Goal: Entertainment & Leisure: Consume media (video, audio)

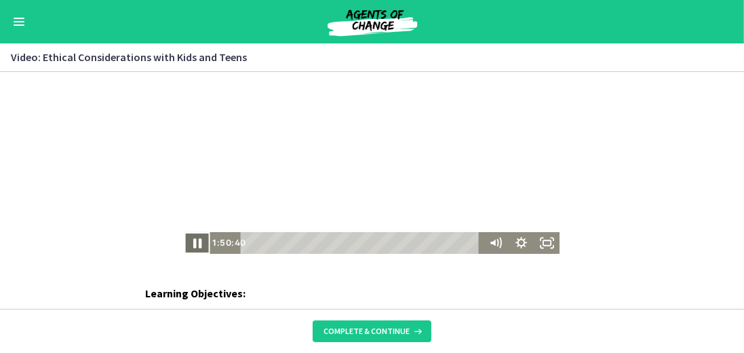
click at [193, 241] on icon "Pause" at bounding box center [197, 242] width 8 height 10
click at [195, 239] on icon "Play Video" at bounding box center [199, 242] width 8 height 11
click at [180, 244] on div "Click for sound @keyframes VOLUME_SMALL_WAVE_FLASH { 0% { opacity: 0; } 33% { o…" at bounding box center [372, 162] width 744 height 182
click at [190, 243] on icon "Pause" at bounding box center [197, 242] width 26 height 22
click at [676, 197] on div "Click for sound @keyframes VOLUME_SMALL_WAVE_FLASH { 0% { opacity: 0; } 33% { o…" at bounding box center [372, 162] width 744 height 182
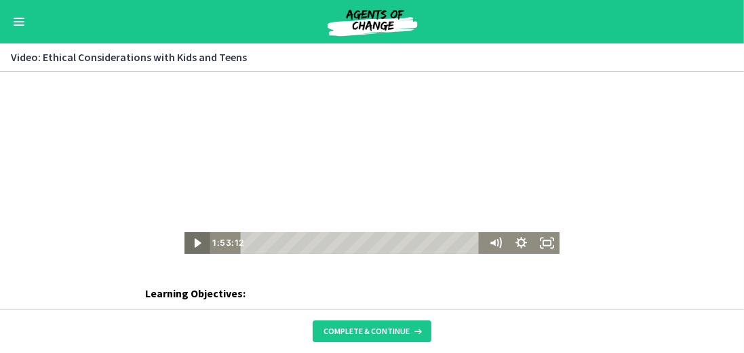
click at [195, 239] on icon "Play Video" at bounding box center [198, 241] width 7 height 9
click at [194, 241] on icon "Pause" at bounding box center [197, 242] width 7 height 8
click at [195, 239] on icon "Play Video" at bounding box center [198, 241] width 7 height 9
click at [197, 238] on icon "Pause" at bounding box center [197, 242] width 7 height 8
click at [195, 243] on icon "Play Video" at bounding box center [198, 241] width 7 height 9
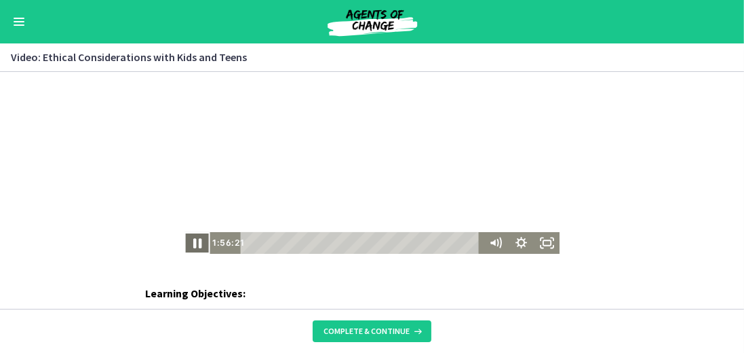
click at [188, 246] on icon "Pause" at bounding box center [197, 242] width 31 height 26
click at [188, 246] on icon "Play Video" at bounding box center [198, 242] width 31 height 26
drag, startPoint x: 543, startPoint y: 238, endPoint x: 543, endPoint y: 361, distance: 123.4
click at [543, 238] on icon "Fullscreen" at bounding box center [547, 242] width 26 height 22
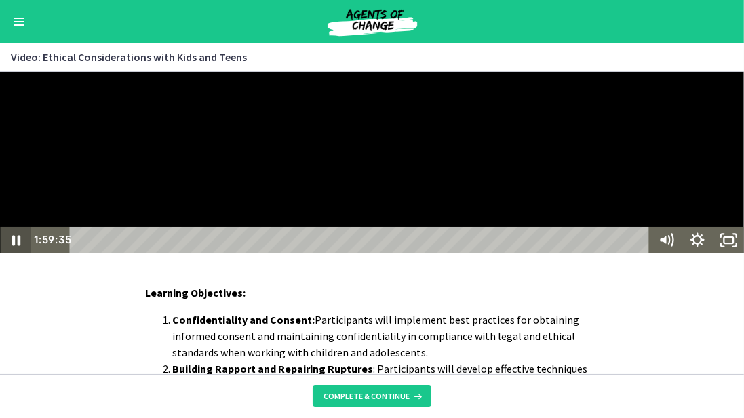
click at [17, 245] on icon "Pause" at bounding box center [16, 240] width 9 height 10
click at [20, 256] on icon "Play Video" at bounding box center [16, 240] width 37 height 32
click at [22, 256] on icon "Pause" at bounding box center [15, 240] width 37 height 32
click at [22, 253] on icon "Play Video" at bounding box center [16, 239] width 31 height 26
click at [22, 256] on icon "Pause" at bounding box center [15, 240] width 37 height 32
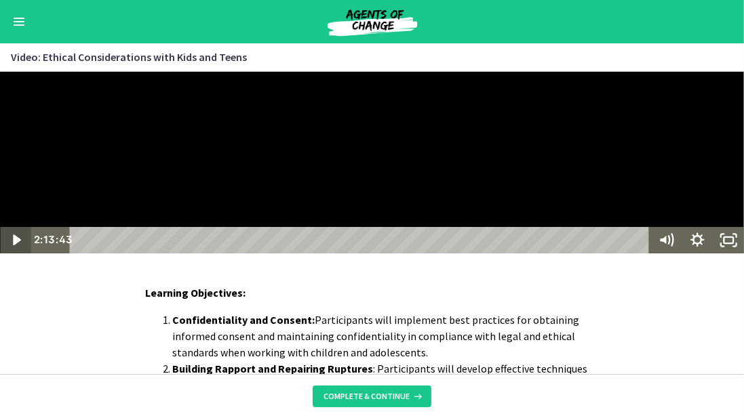
click at [23, 253] on icon "Play Video" at bounding box center [16, 239] width 31 height 26
click at [35, 253] on div "2:19:43 0:00" at bounding box center [341, 239] width 620 height 26
click at [19, 245] on icon "Pause" at bounding box center [16, 240] width 9 height 10
click at [19, 253] on icon "Play Video" at bounding box center [16, 239] width 31 height 26
click at [9, 256] on icon "Pause" at bounding box center [15, 240] width 37 height 32
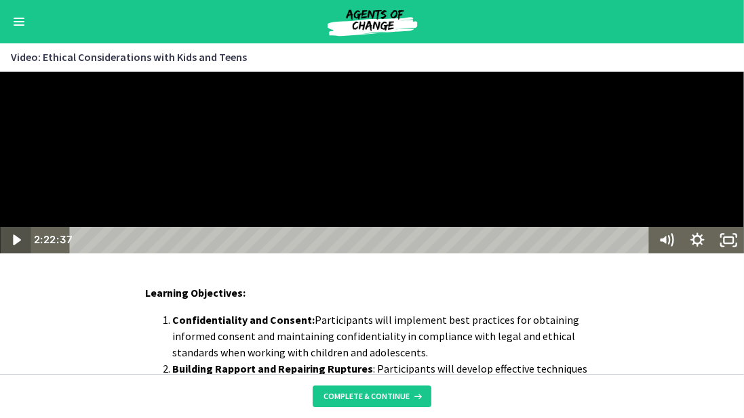
click at [9, 253] on icon "Play Video" at bounding box center [16, 239] width 31 height 26
click at [9, 256] on icon "Pause" at bounding box center [15, 240] width 37 height 32
